Goal: Information Seeking & Learning: Learn about a topic

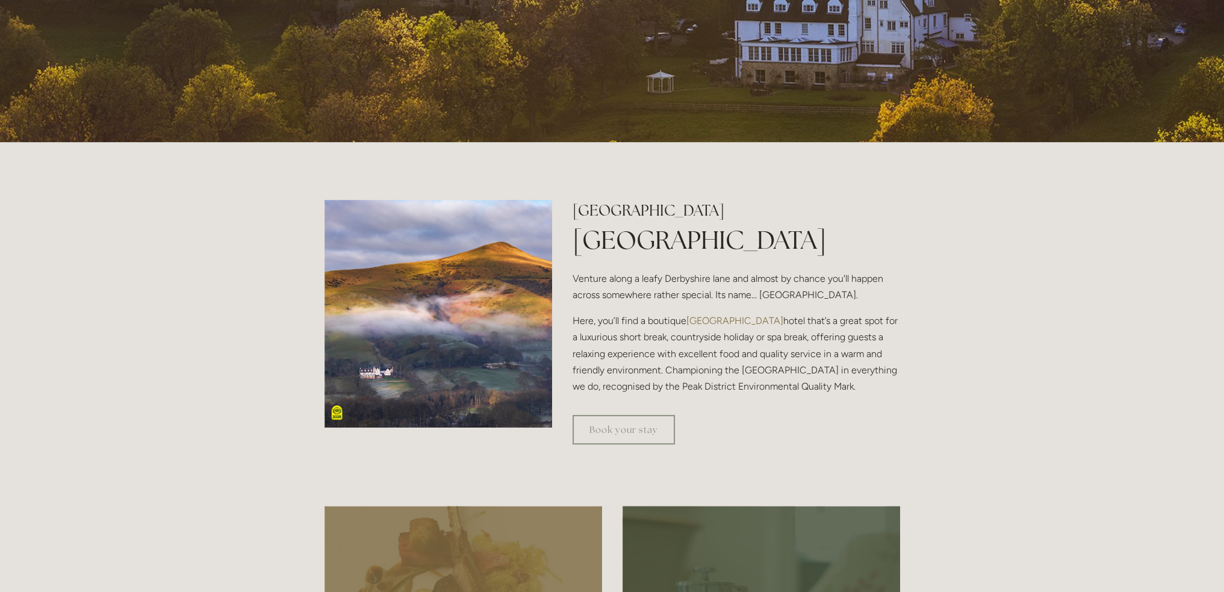
scroll to position [421, 0]
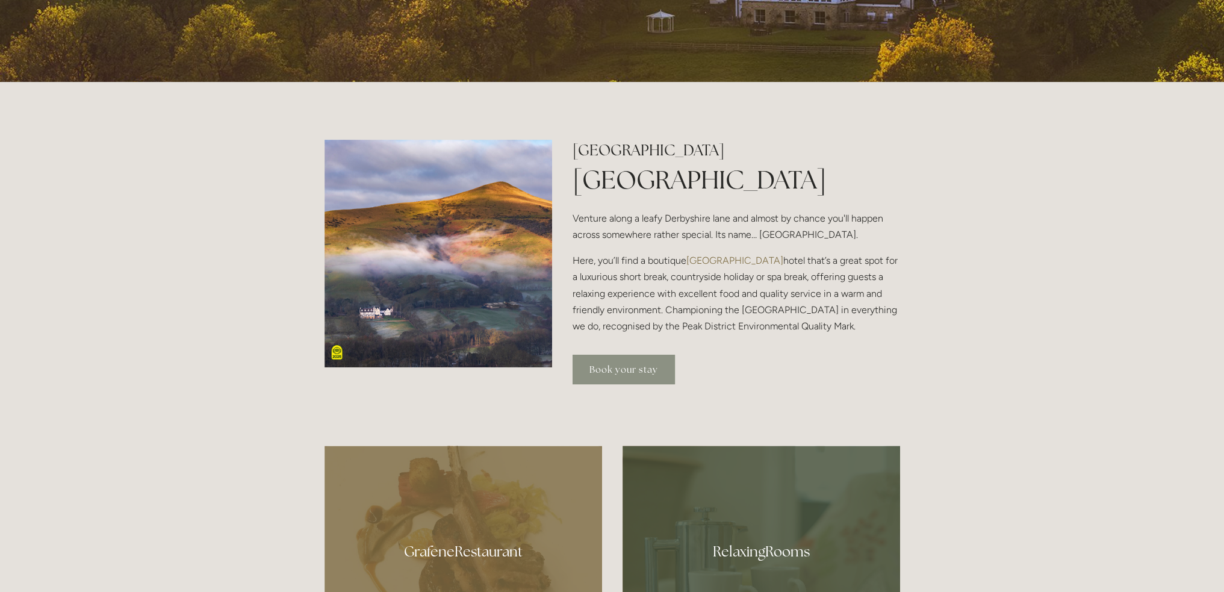
click at [638, 367] on link "Book your stay" at bounding box center [624, 370] width 102 height 30
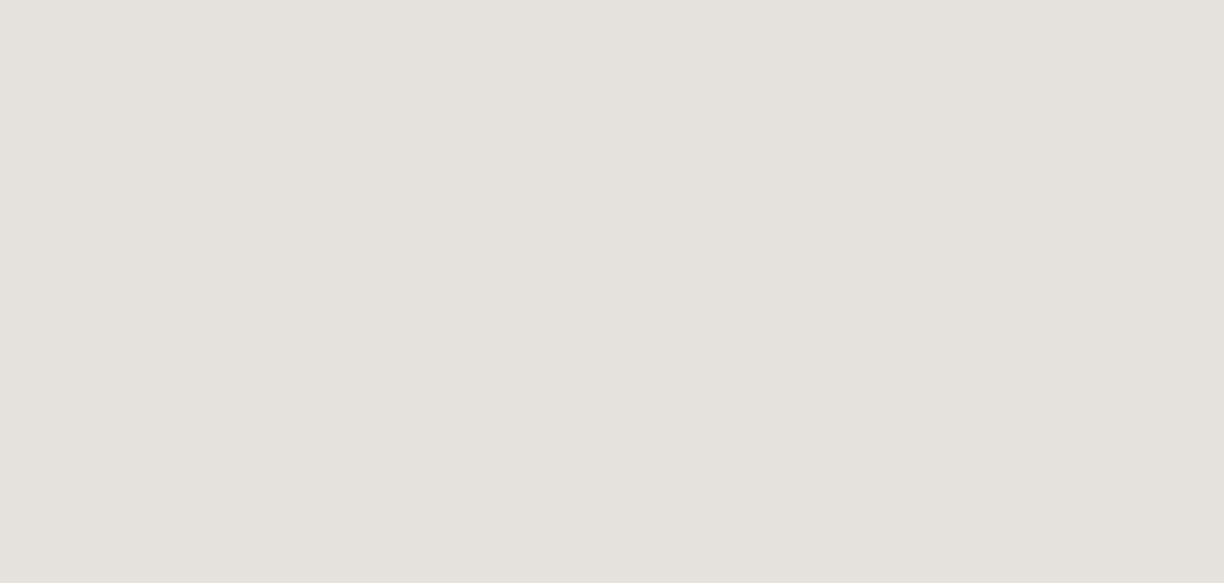
scroll to position [306, 0]
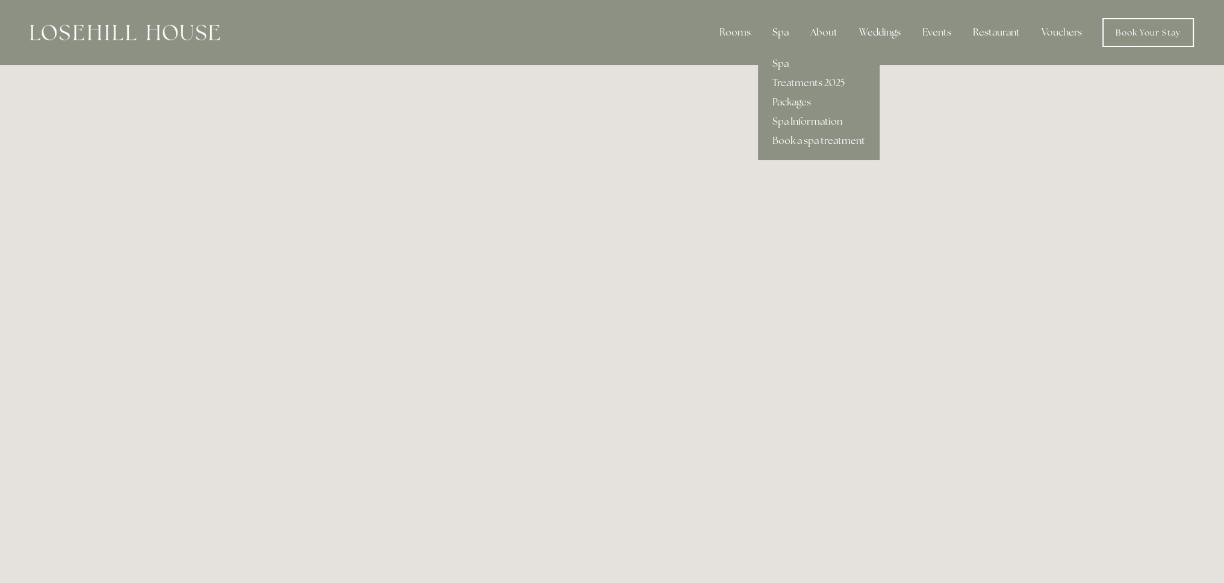
click at [779, 28] on div "Spa" at bounding box center [781, 32] width 36 height 24
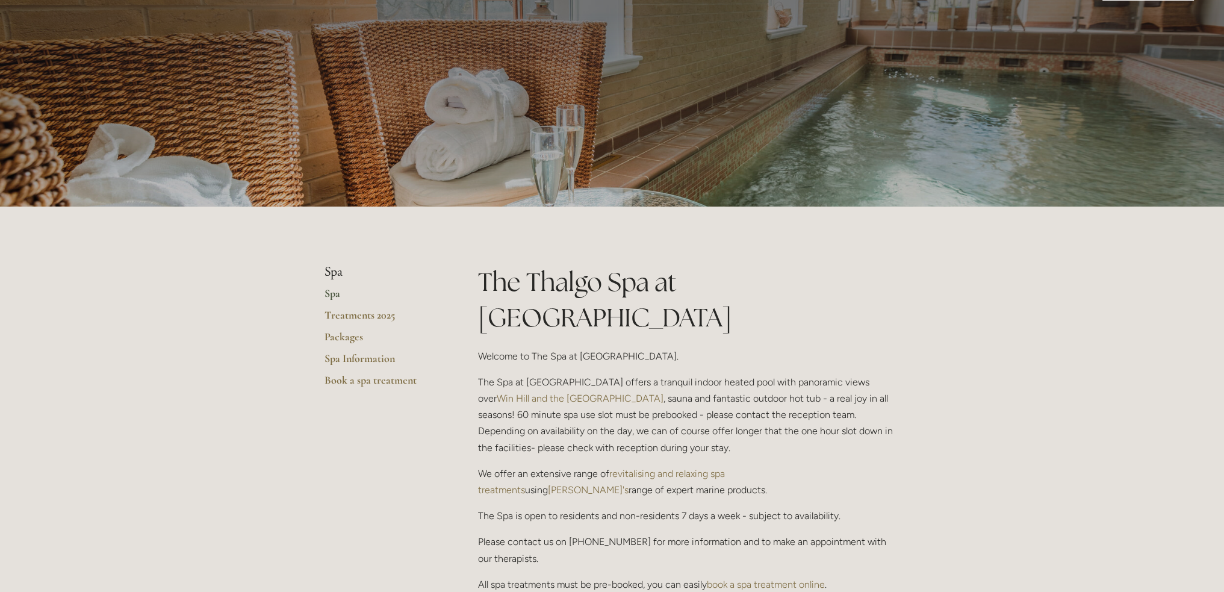
scroll to position [60, 0]
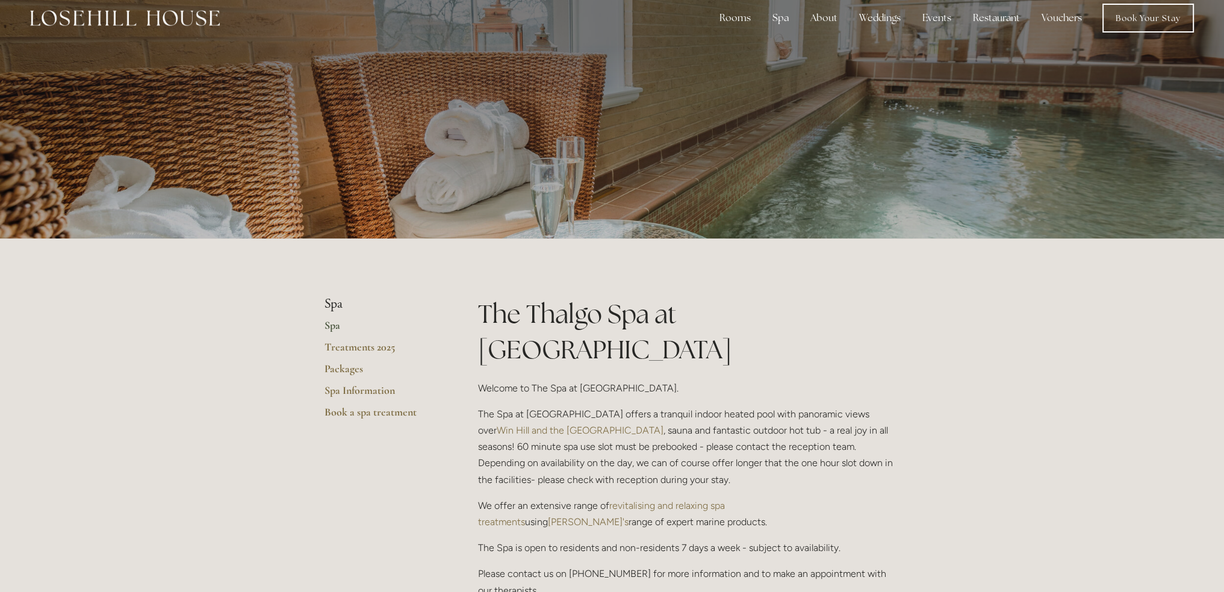
scroll to position [0, 0]
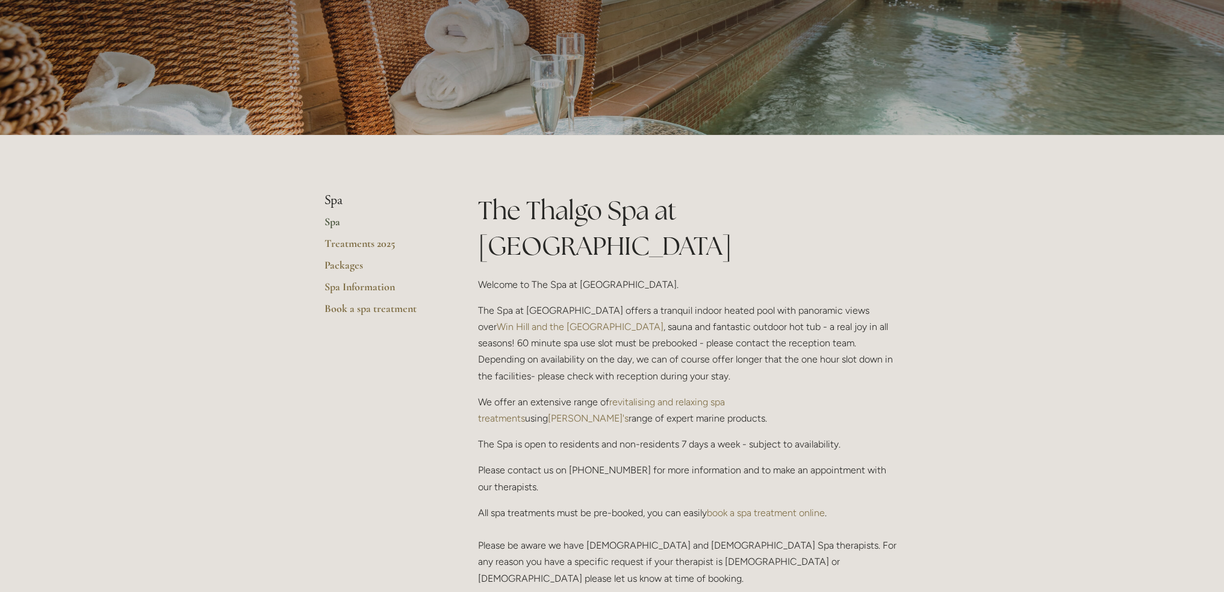
scroll to position [120, 0]
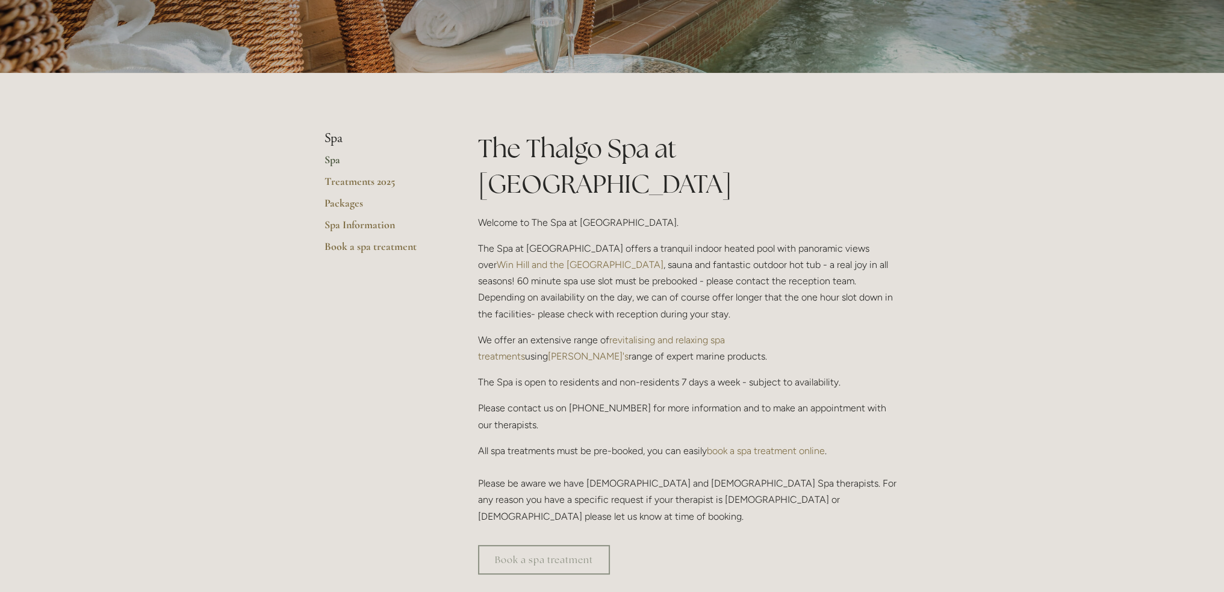
scroll to position [181, 0]
click at [506, 258] on link "Win Hill and the Hope Valley" at bounding box center [580, 263] width 167 height 11
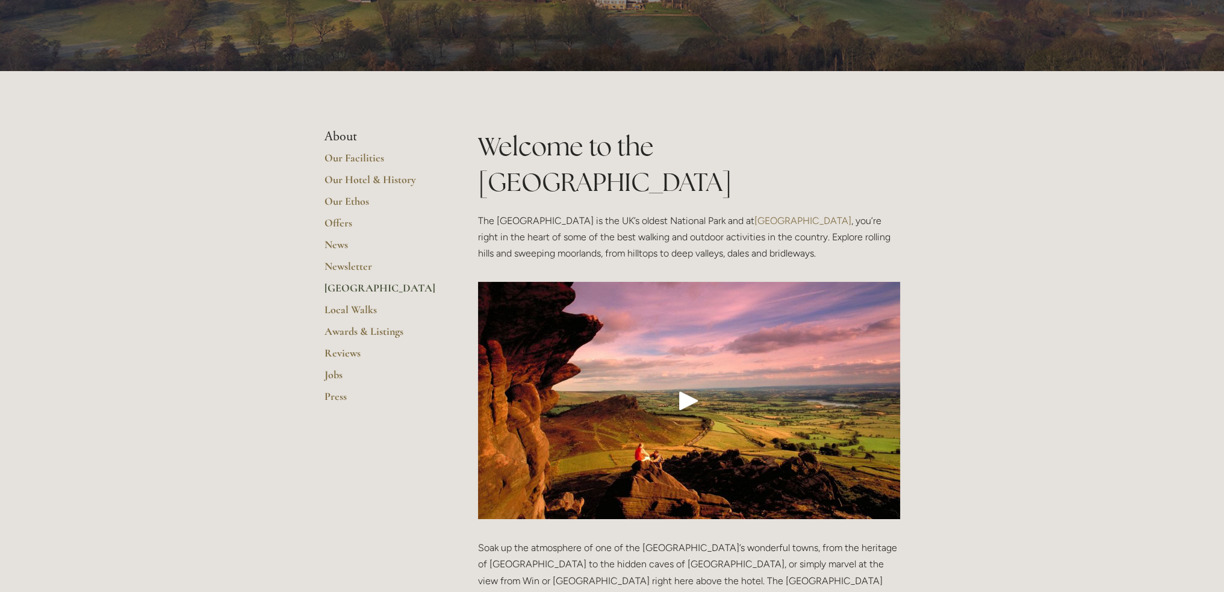
scroll to position [181, 0]
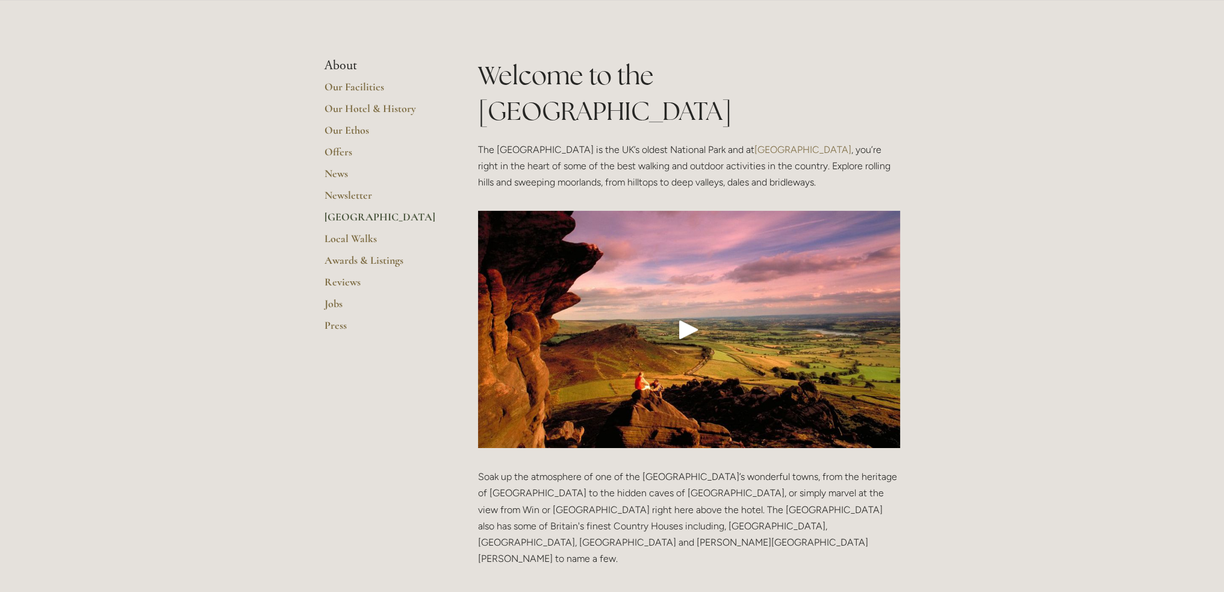
click at [681, 315] on div "Play" at bounding box center [688, 329] width 29 height 29
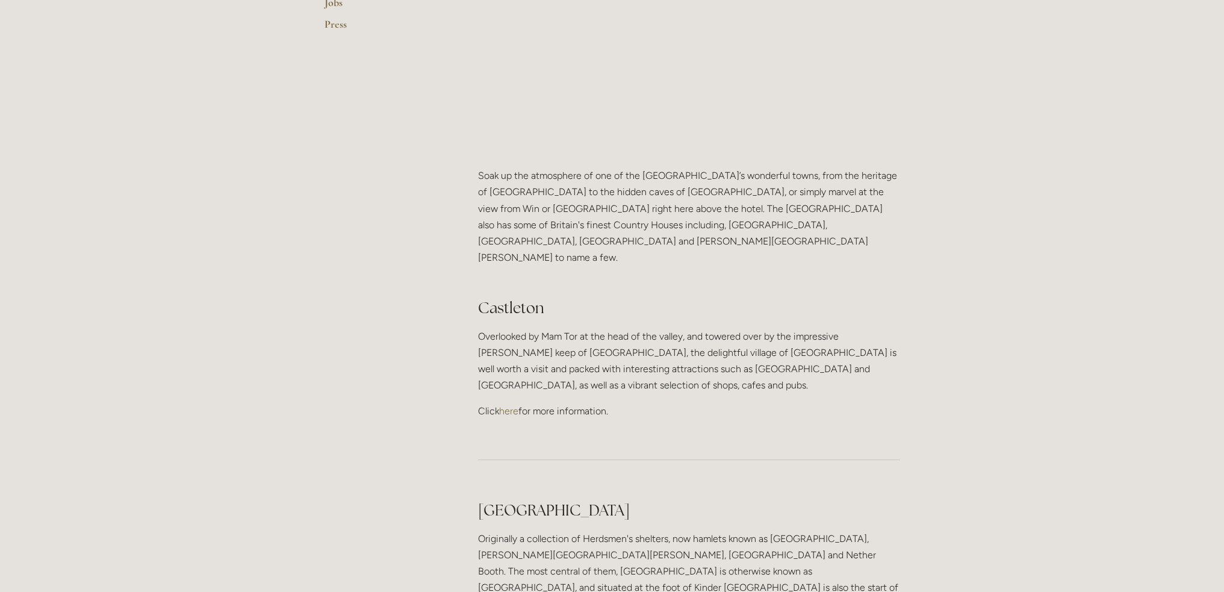
scroll to position [903, 0]
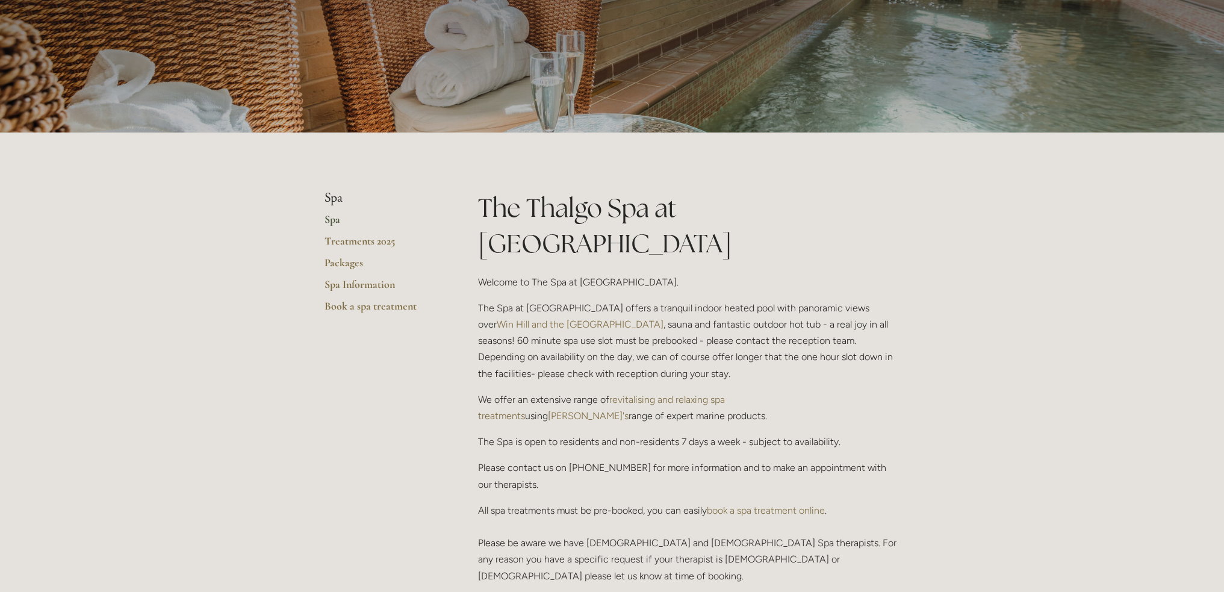
scroll to position [241, 0]
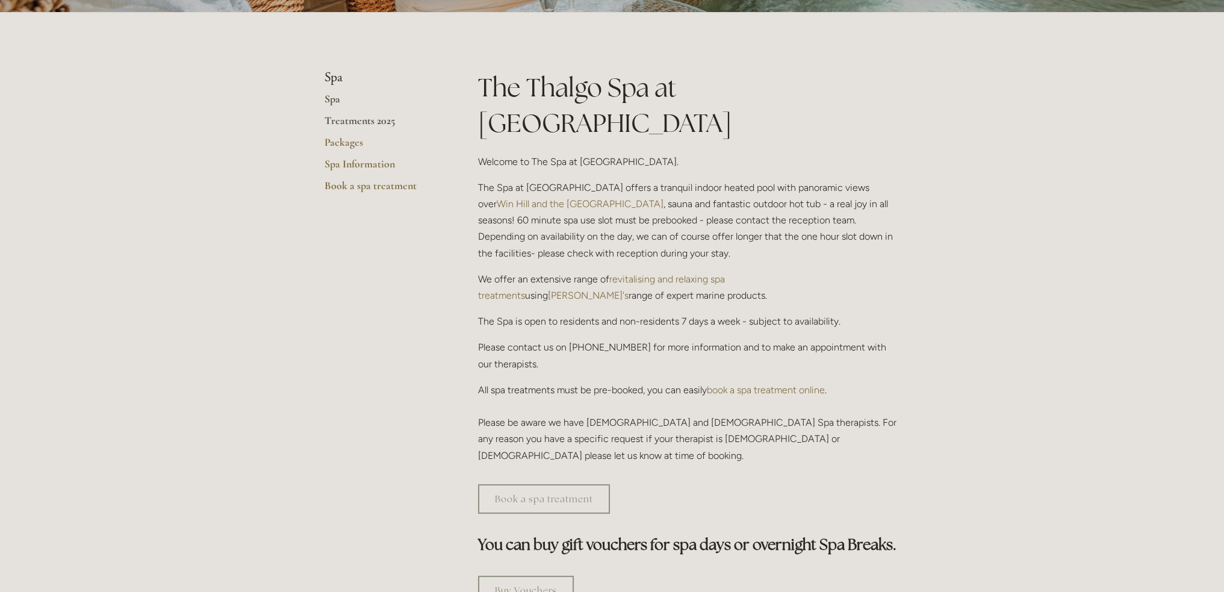
click at [359, 122] on link "Treatments 2025" at bounding box center [382, 125] width 115 height 22
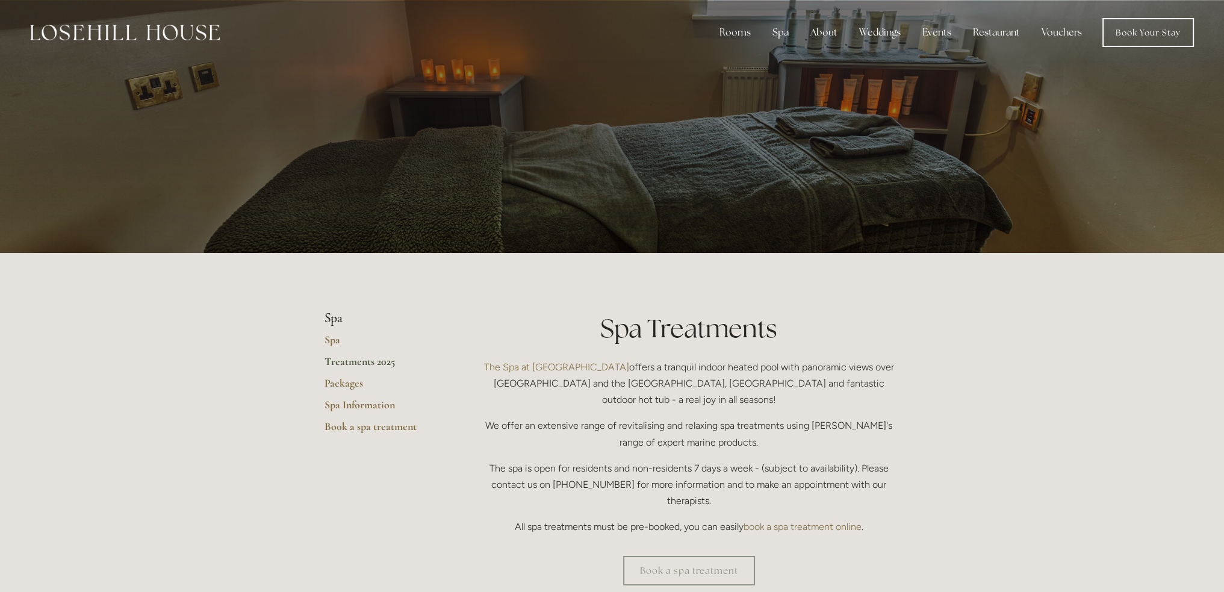
scroll to position [60, 0]
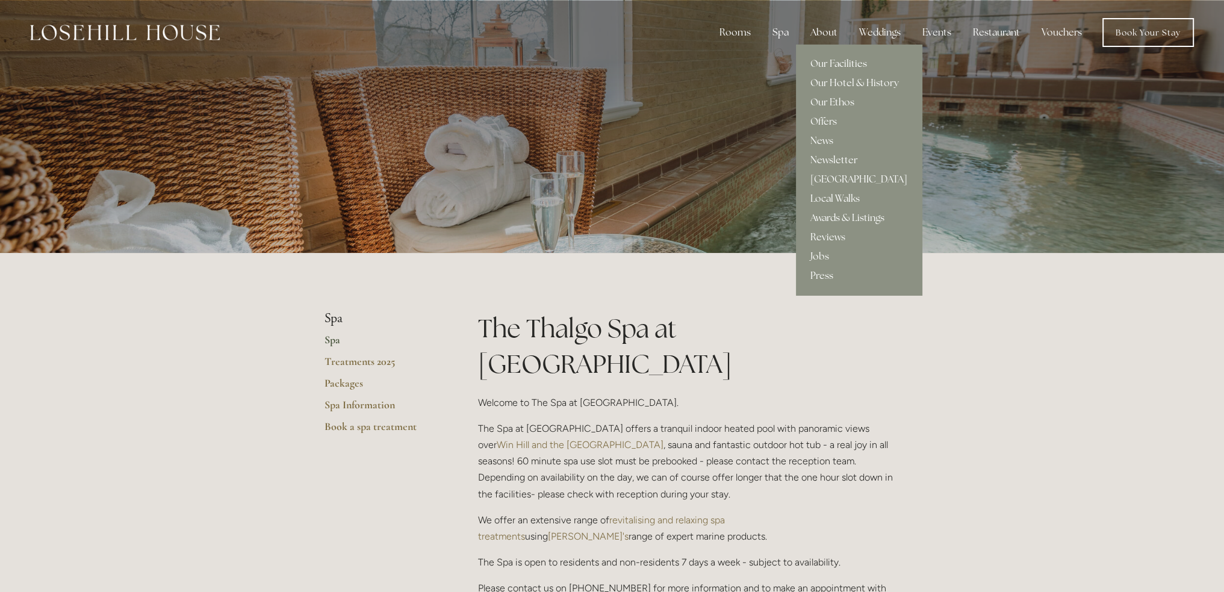
click at [827, 35] on div "About" at bounding box center [824, 32] width 46 height 24
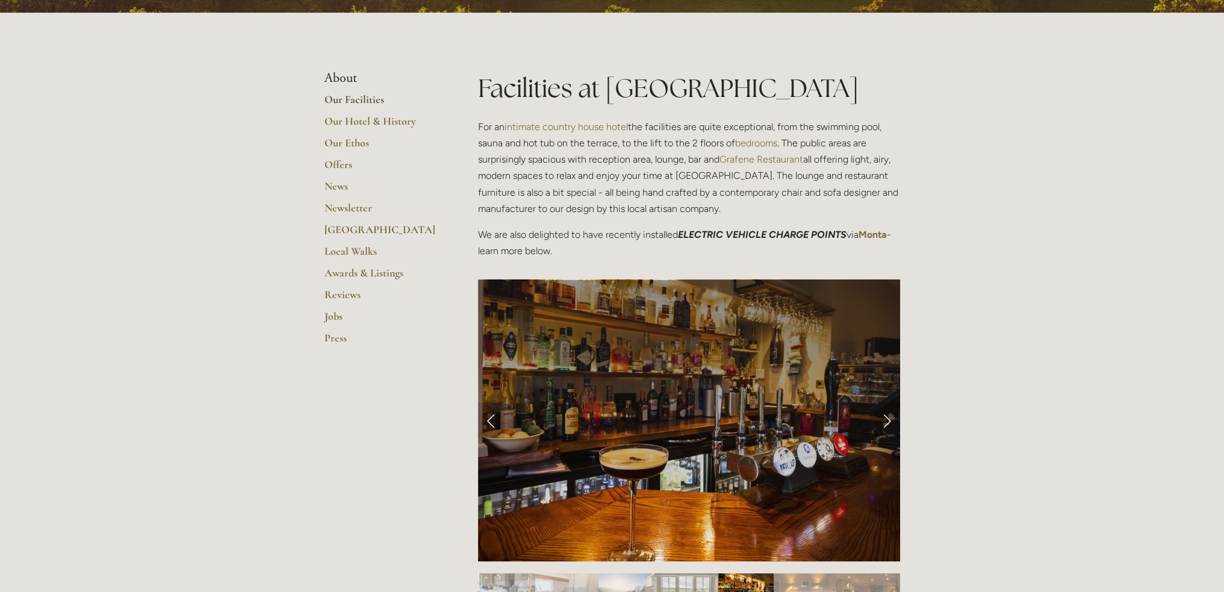
scroll to position [241, 0]
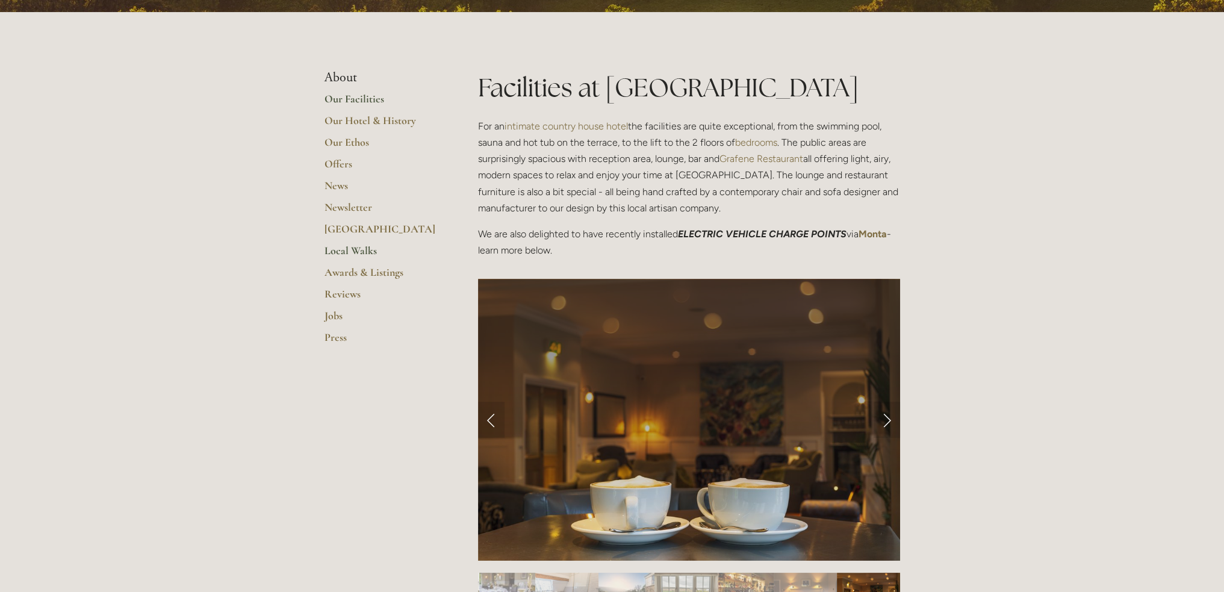
click at [358, 247] on link "Local Walks" at bounding box center [382, 255] width 115 height 22
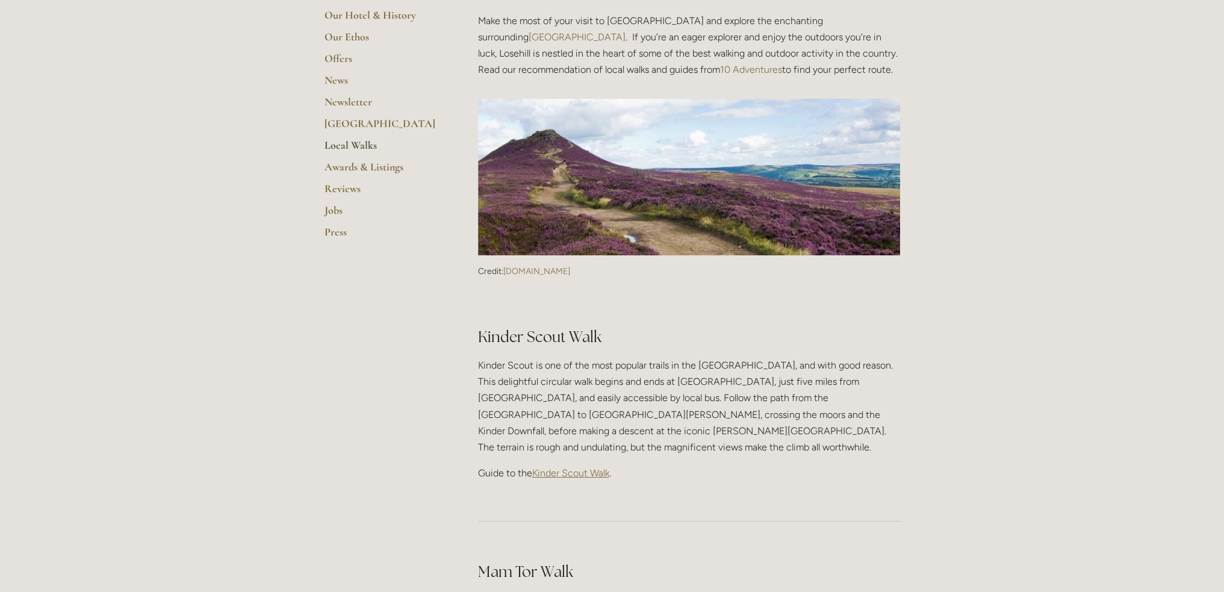
scroll to position [361, 0]
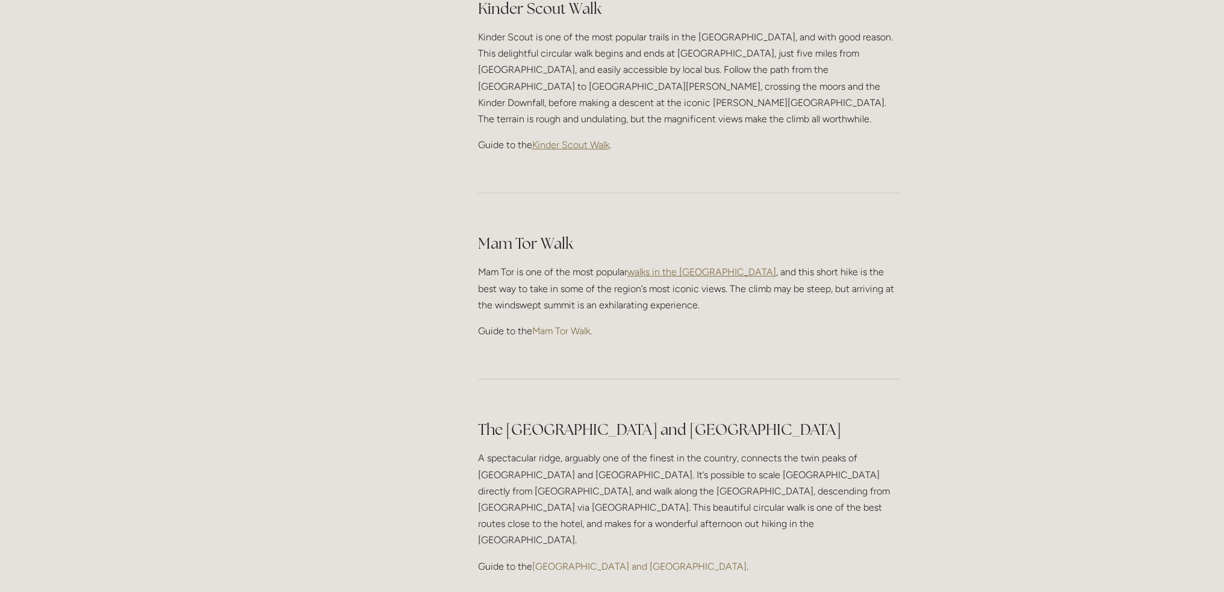
scroll to position [843, 0]
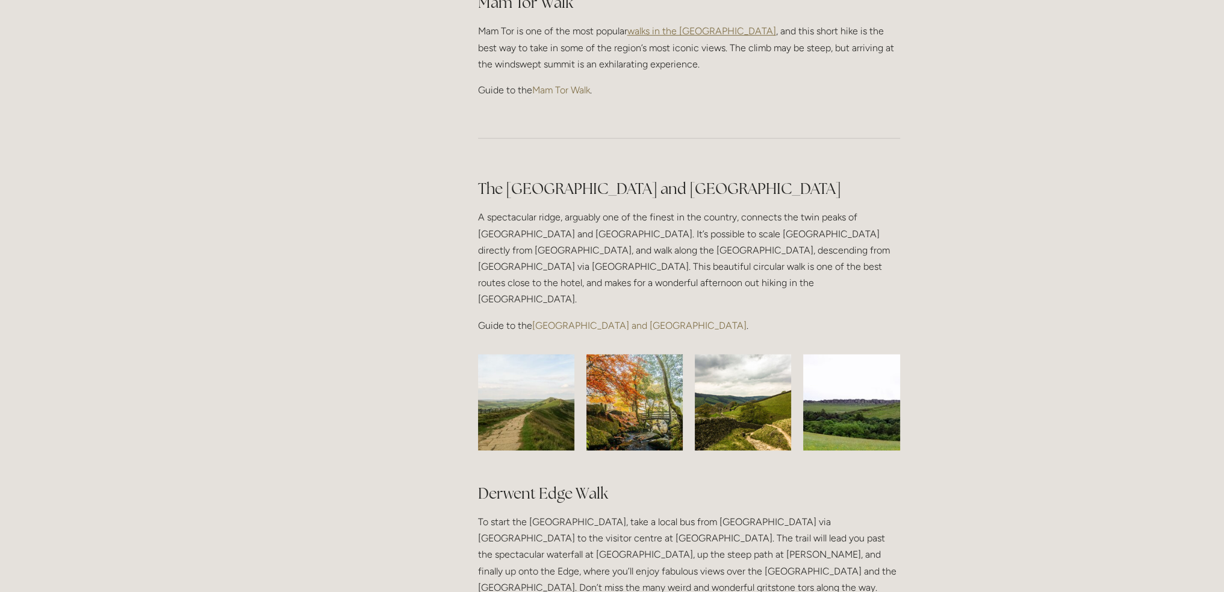
click at [511, 362] on img at bounding box center [526, 402] width 128 height 96
click at [624, 358] on img at bounding box center [634, 402] width 128 height 96
click at [796, 354] on div at bounding box center [749, 408] width 108 height 108
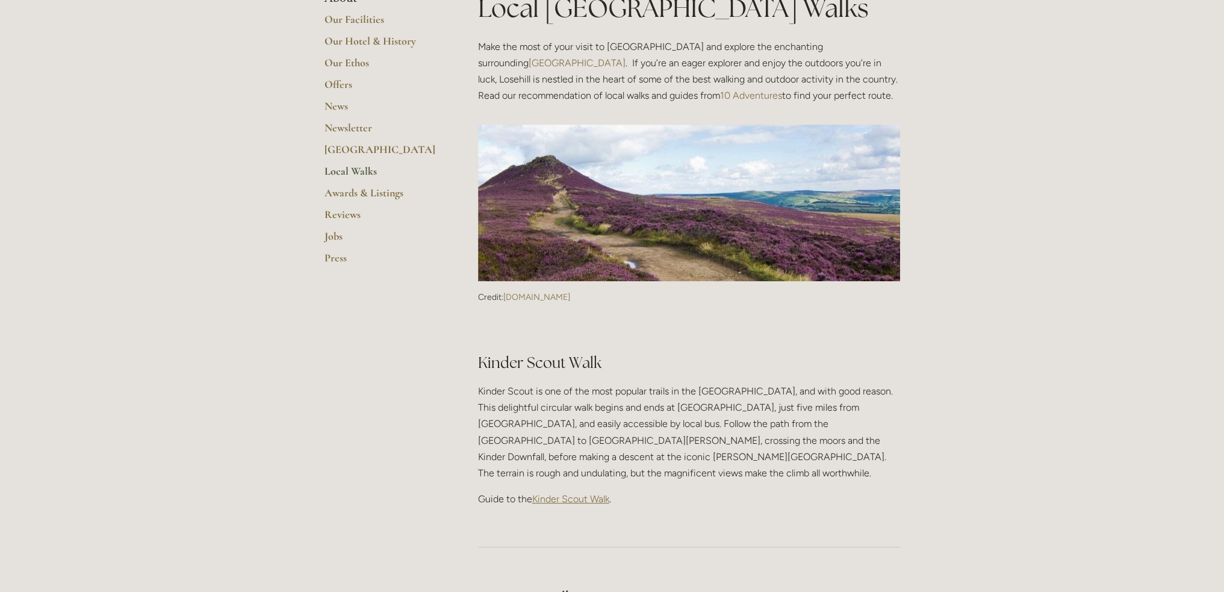
scroll to position [0, 0]
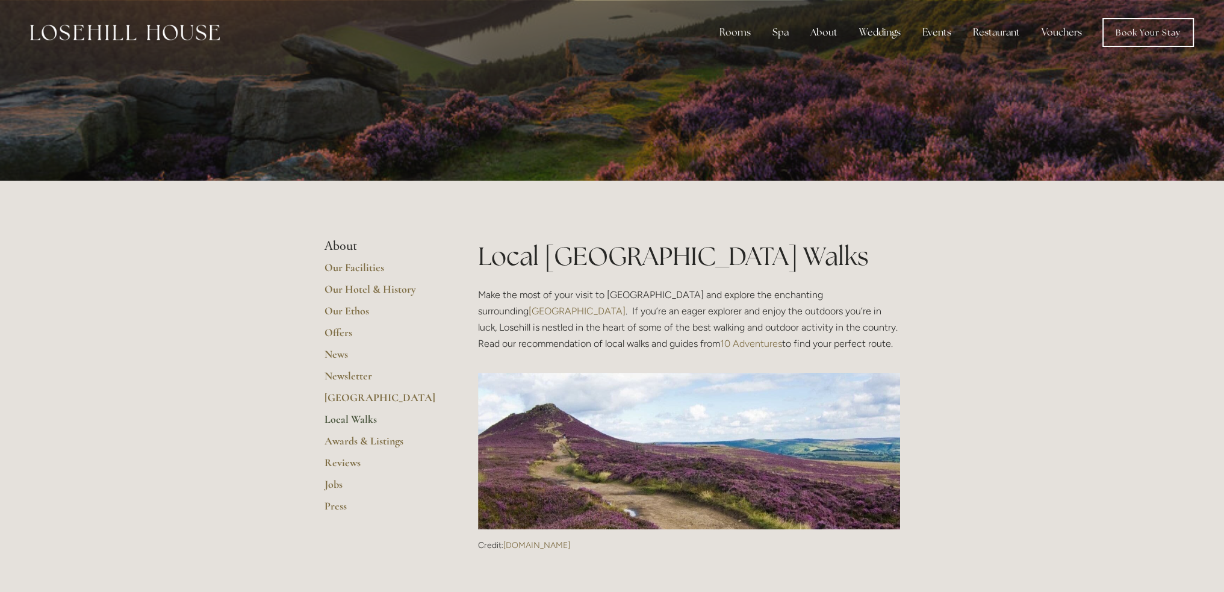
click at [119, 37] on img at bounding box center [125, 33] width 190 height 16
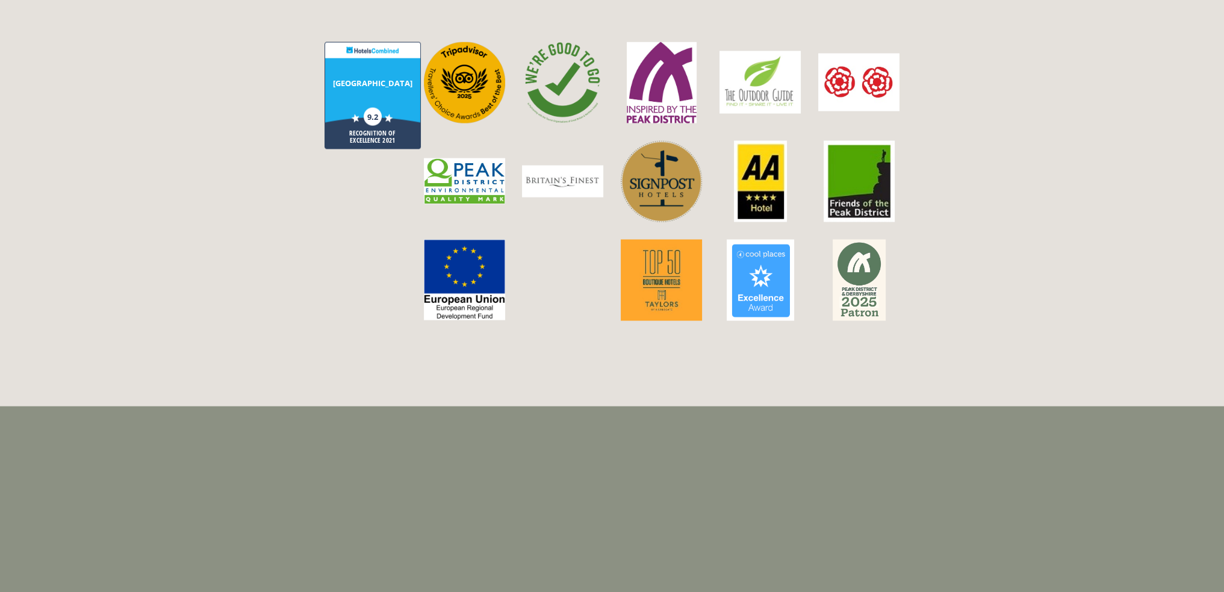
scroll to position [3251, 0]
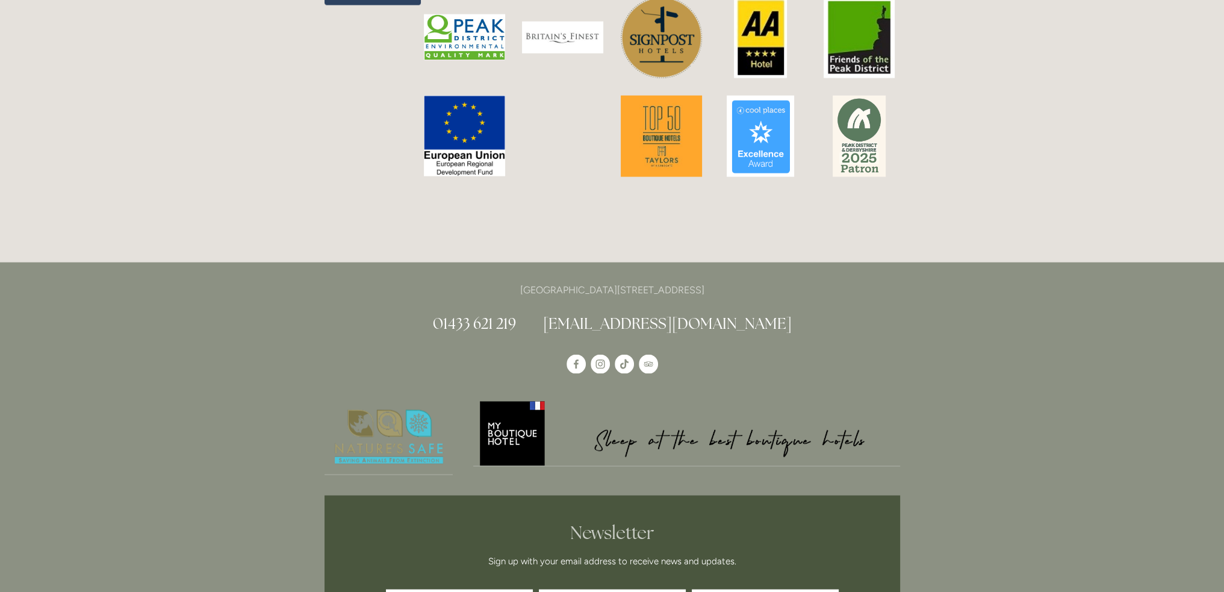
drag, startPoint x: 785, startPoint y: 221, endPoint x: 473, endPoint y: 219, distance: 311.3
click at [473, 282] on p "[GEOGRAPHIC_DATA][STREET_ADDRESS]" at bounding box center [613, 290] width 576 height 16
